Goal: Information Seeking & Learning: Learn about a topic

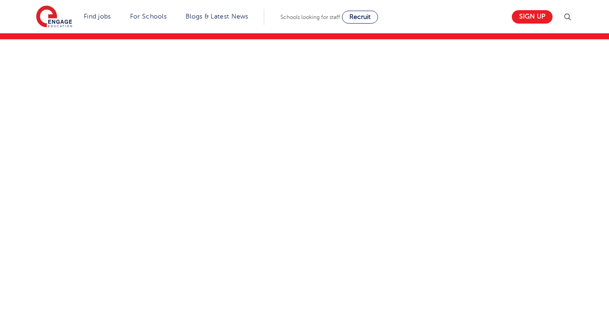
scroll to position [104, 0]
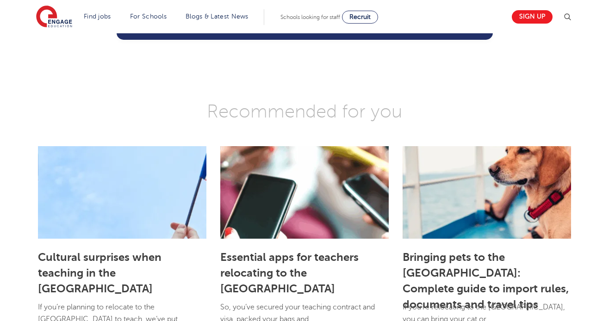
scroll to position [933, 0]
